Goal: Task Accomplishment & Management: Use online tool/utility

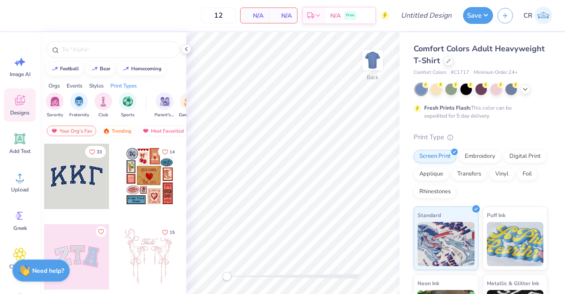
click at [453, 64] on div at bounding box center [449, 61] width 10 height 10
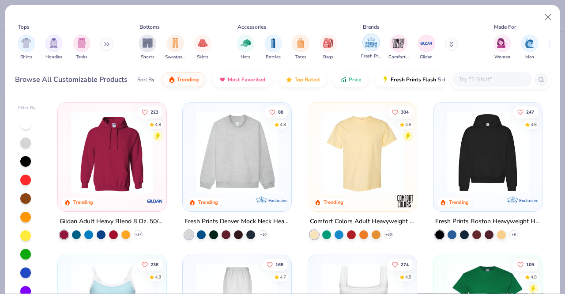
click at [373, 42] on img "filter for Fresh Prints" at bounding box center [371, 42] width 13 height 13
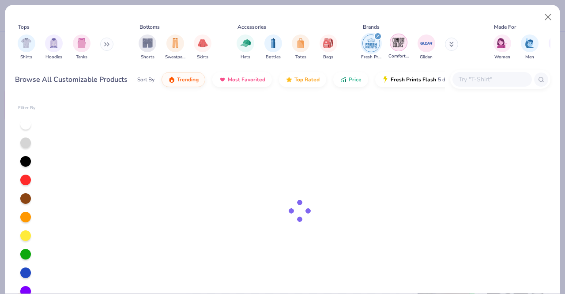
click at [403, 44] on img "filter for Comfort Colors" at bounding box center [398, 42] width 13 height 13
click at [423, 45] on img "filter for Gildan" at bounding box center [426, 43] width 13 height 13
click at [448, 45] on button at bounding box center [451, 44] width 13 height 13
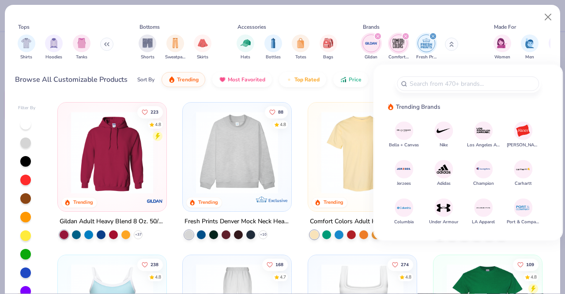
click at [371, 60] on div "Gildan Comfort Colors Fresh Prints" at bounding box center [415, 47] width 111 height 33
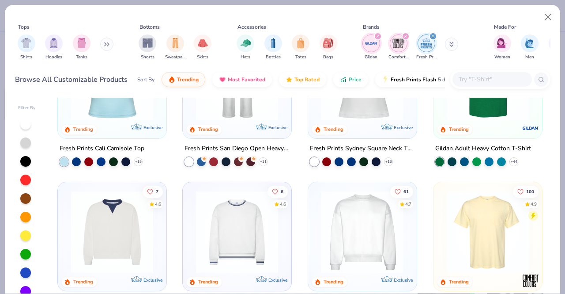
scroll to position [264, 0]
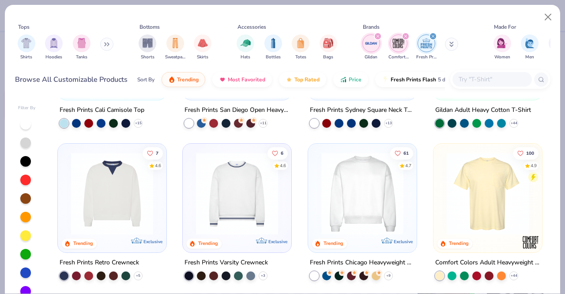
click at [351, 181] on img at bounding box center [362, 193] width 91 height 82
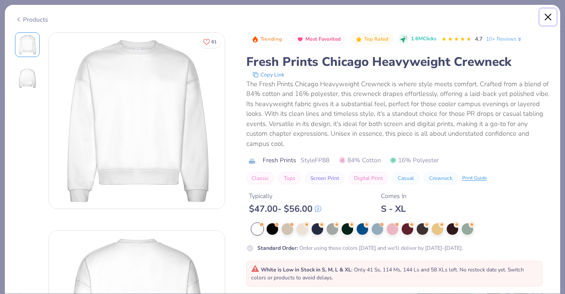
click at [546, 20] on button "Close" at bounding box center [548, 17] width 17 height 17
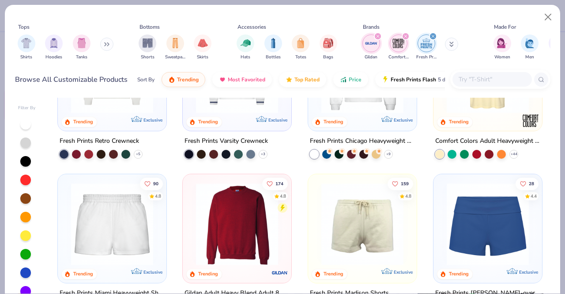
scroll to position [405, 0]
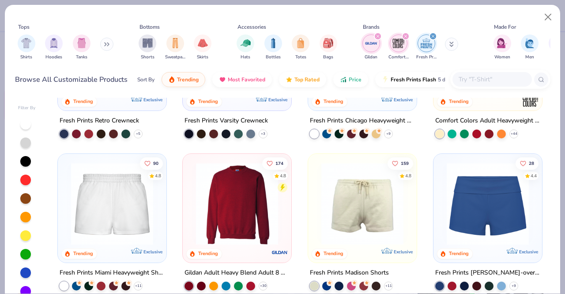
click at [223, 216] on img at bounding box center [237, 203] width 91 height 82
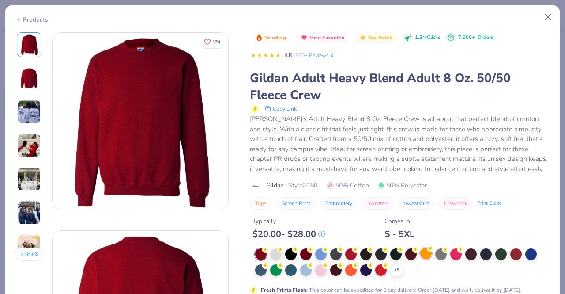
click at [423, 250] on div at bounding box center [425, 252] width 11 height 11
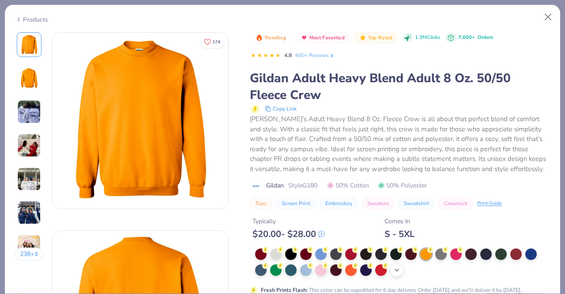
click at [399, 269] on icon at bounding box center [396, 269] width 7 height 7
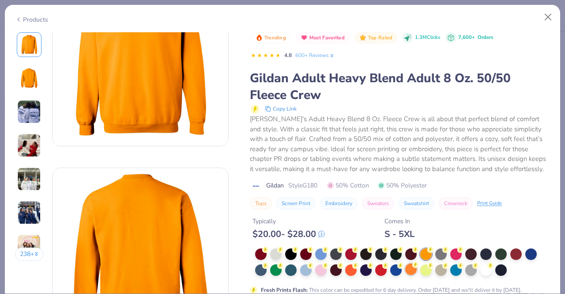
scroll to position [68, 0]
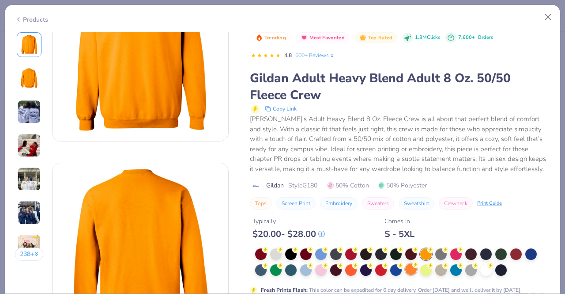
click at [416, 270] on div at bounding box center [410, 268] width 11 height 11
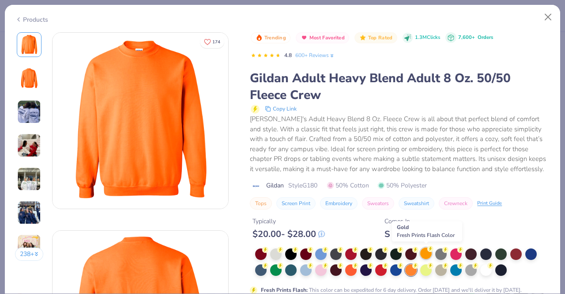
click at [427, 253] on div at bounding box center [425, 252] width 11 height 11
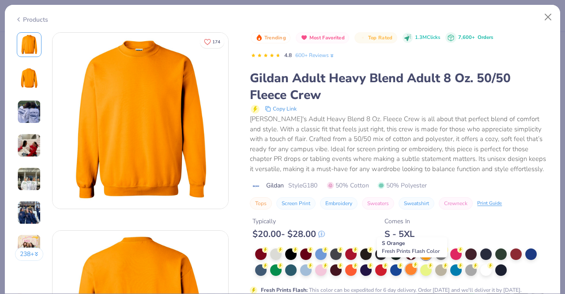
click at [416, 271] on div at bounding box center [410, 268] width 11 height 11
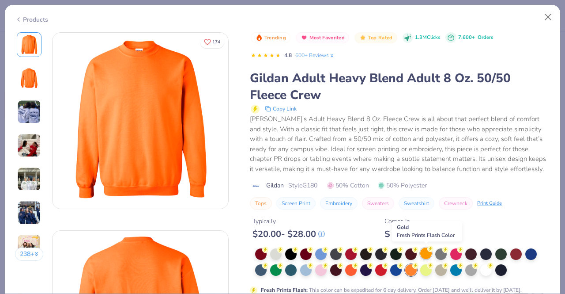
click at [428, 254] on div at bounding box center [425, 252] width 11 height 11
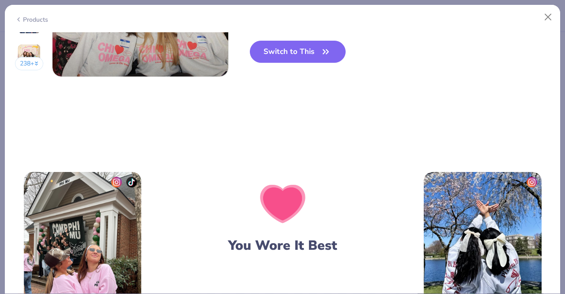
scroll to position [1325, 0]
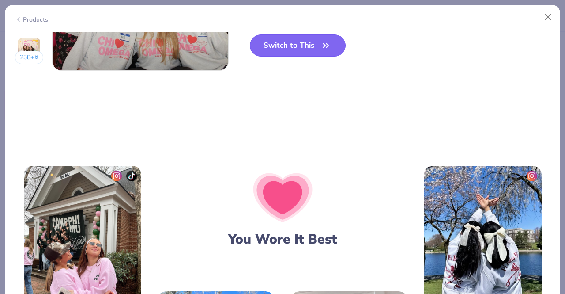
click at [313, 46] on button "Switch to This" at bounding box center [298, 45] width 96 height 22
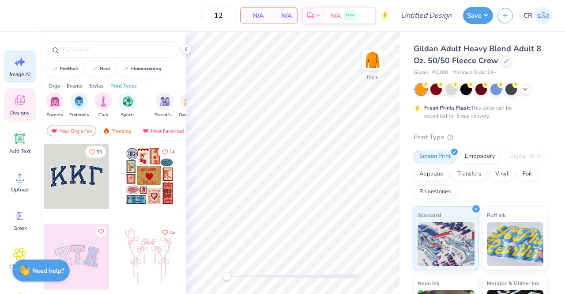
click at [7, 71] on div "Image AI" at bounding box center [20, 66] width 32 height 33
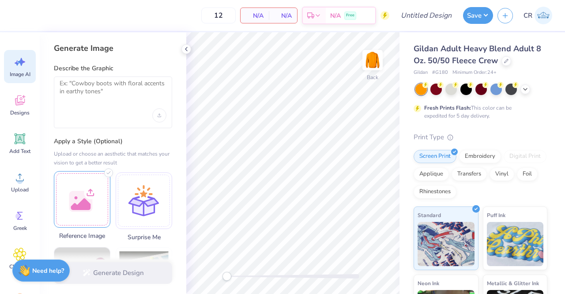
click at [91, 176] on div at bounding box center [82, 199] width 57 height 57
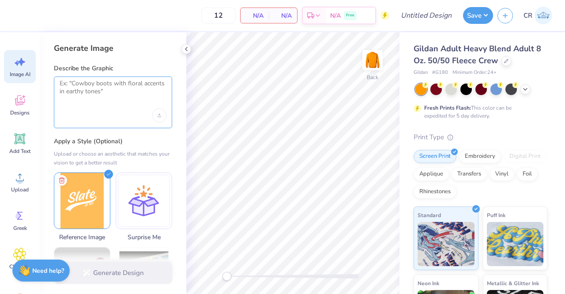
click at [125, 90] on textarea at bounding box center [113, 90] width 107 height 22
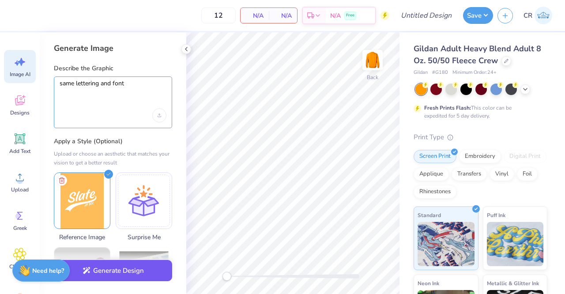
type textarea "same lettering and font"
click at [152, 277] on button "Generate Design" at bounding box center [113, 271] width 118 height 22
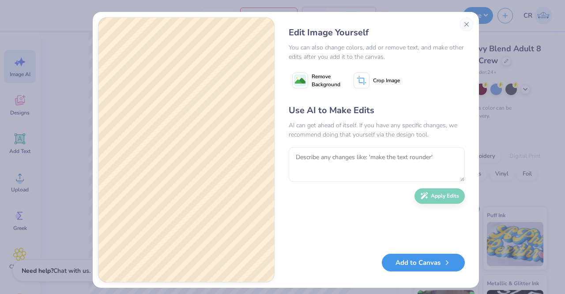
click at [427, 260] on button "Add to Canvas" at bounding box center [423, 262] width 83 height 18
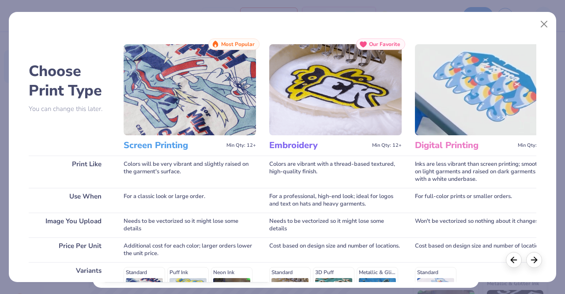
scroll to position [144, 0]
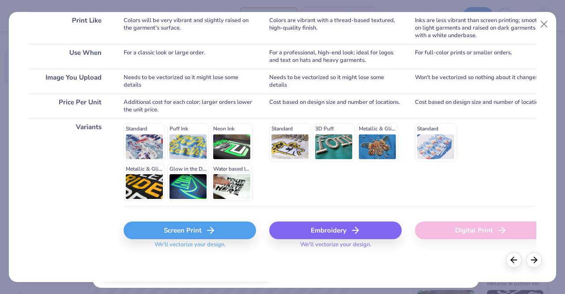
drag, startPoint x: 351, startPoint y: 230, endPoint x: 200, endPoint y: 156, distance: 168.0
click at [200, 156] on div "Choose Print Type You can change this later. Print Like Use When Image You Uplo…" at bounding box center [283, 76] width 508 height 363
click at [224, 228] on div "Screen Print" at bounding box center [190, 230] width 132 height 18
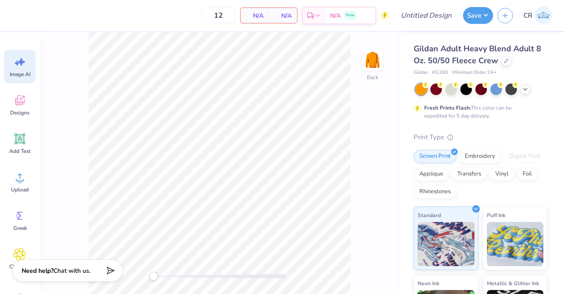
scroll to position [0, 0]
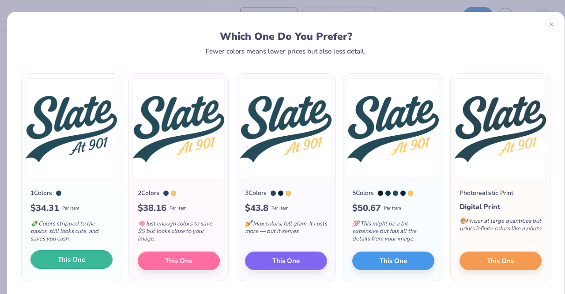
click at [96, 254] on button "This One" at bounding box center [71, 259] width 82 height 19
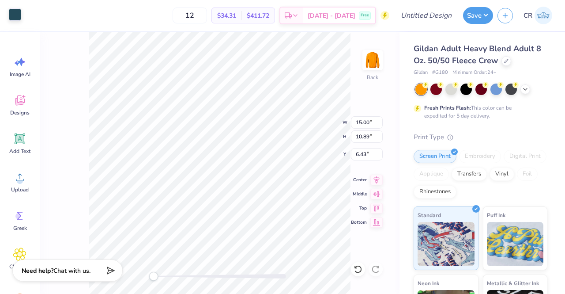
click at [15, 18] on div at bounding box center [15, 14] width 12 height 12
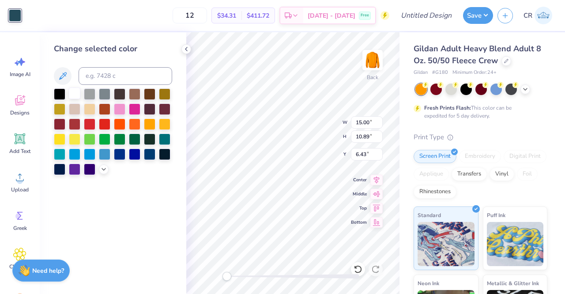
click at [72, 95] on div at bounding box center [74, 92] width 11 height 11
click at [186, 49] on icon at bounding box center [186, 48] width 7 height 7
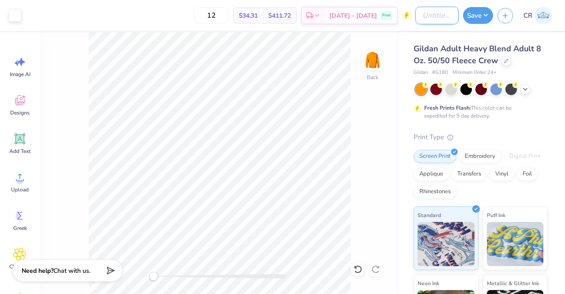
click at [444, 16] on input "Design Title" at bounding box center [436, 16] width 43 height 18
type input "slate crew"
click at [467, 17] on button "Save" at bounding box center [478, 14] width 30 height 17
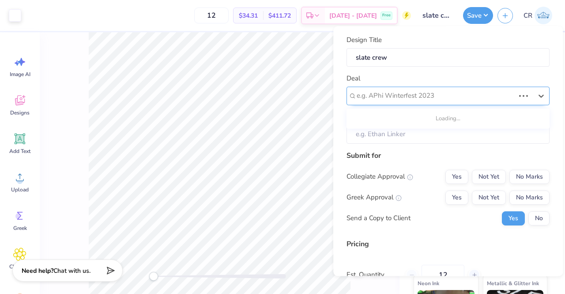
click at [442, 102] on div "e.g. APhi Winterfest 2023" at bounding box center [448, 96] width 203 height 19
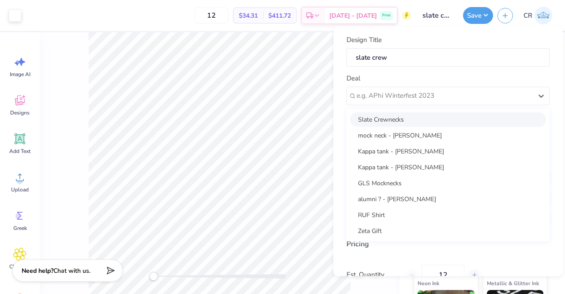
click at [440, 120] on div "Slate Crewnecks" at bounding box center [448, 119] width 196 height 15
type input "[PERSON_NAME]"
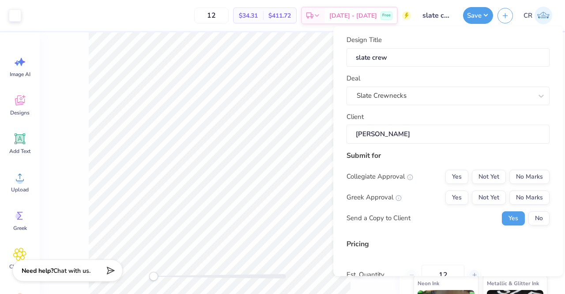
click at [527, 185] on div "Collegiate Approval Yes Not Yet No Marks Greek Approval Yes Not Yet No Marks Se…" at bounding box center [448, 198] width 203 height 56
click at [531, 176] on button "No Marks" at bounding box center [530, 177] width 40 height 14
click at [527, 191] on button "No Marks" at bounding box center [530, 197] width 40 height 14
type input "$34.31"
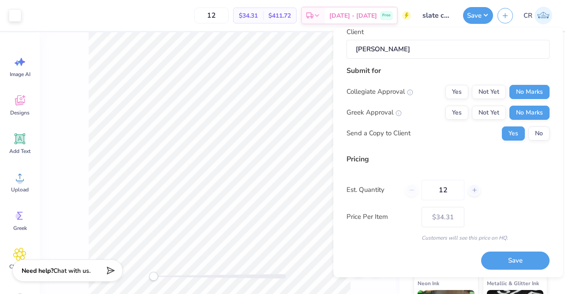
drag, startPoint x: 463, startPoint y: 194, endPoint x: 392, endPoint y: 192, distance: 71.1
click at [392, 192] on div "Est. Quantity 12" at bounding box center [448, 190] width 203 height 20
type input "100"
type input "$19.50"
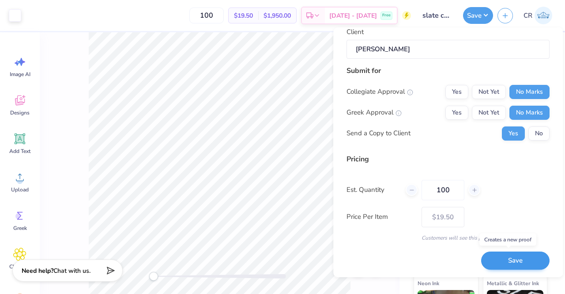
type input "100"
click at [498, 256] on button "Save" at bounding box center [515, 260] width 68 height 18
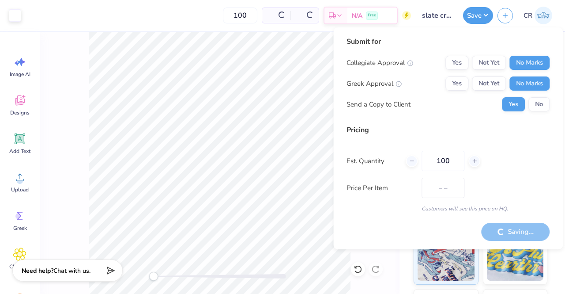
type input "$19.50"
